Goal: Navigation & Orientation: Find specific page/section

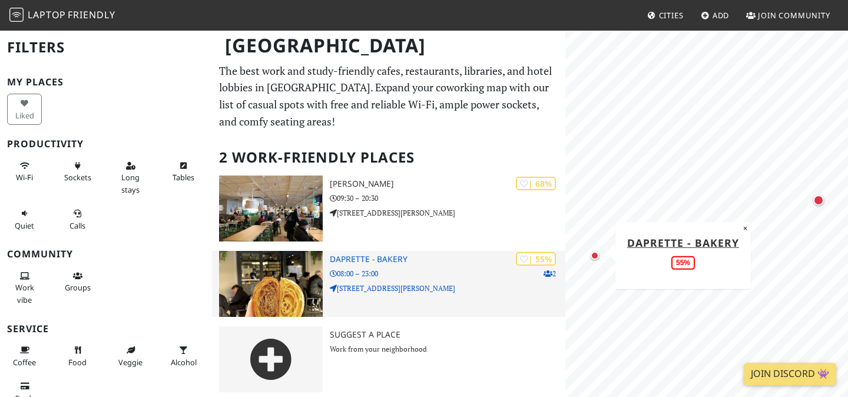
click at [284, 281] on img at bounding box center [271, 284] width 104 height 66
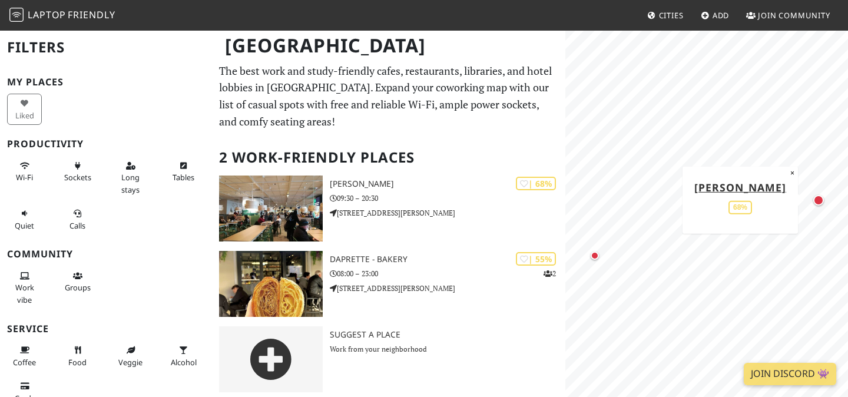
click at [659, 15] on span "Cities" at bounding box center [671, 15] width 25 height 11
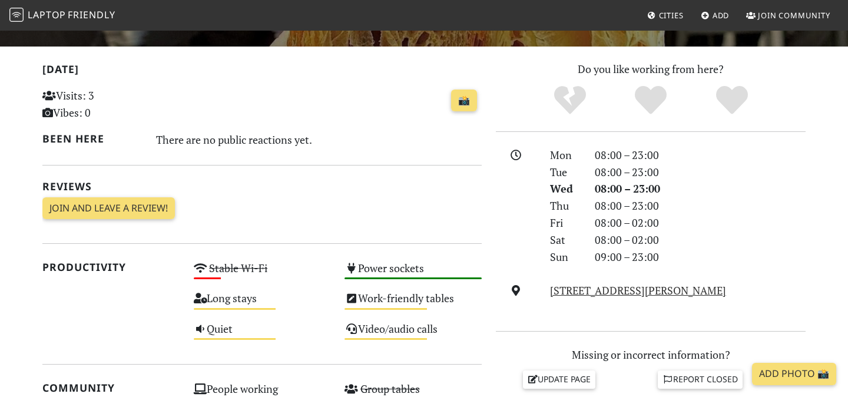
scroll to position [271, 0]
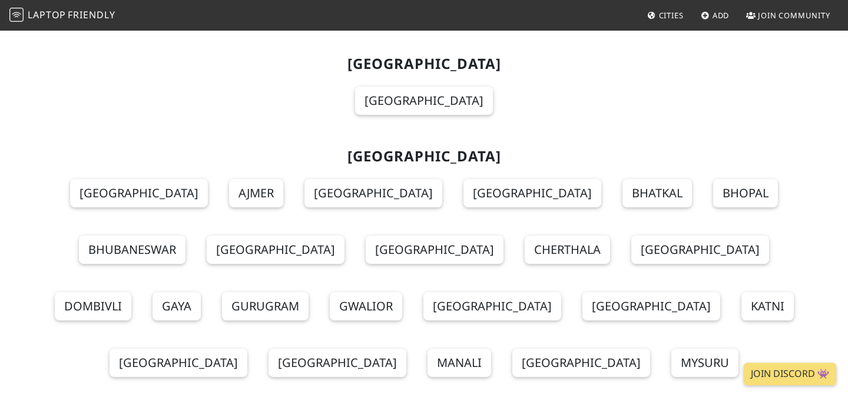
scroll to position [5425, 0]
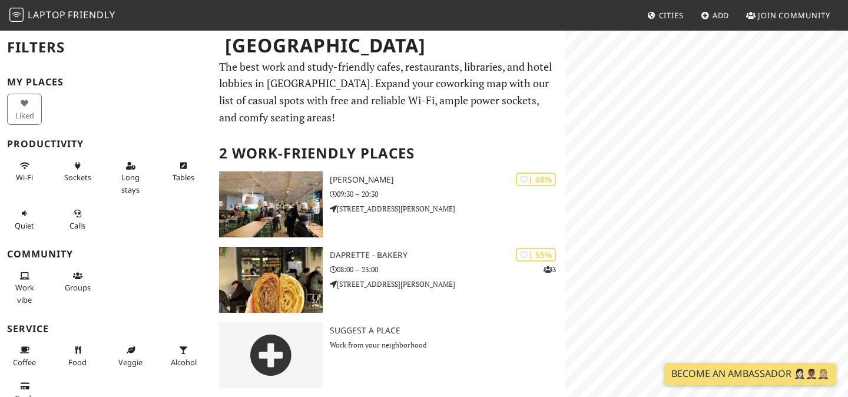
scroll to position [159, 0]
